Goal: Communication & Community: Answer question/provide support

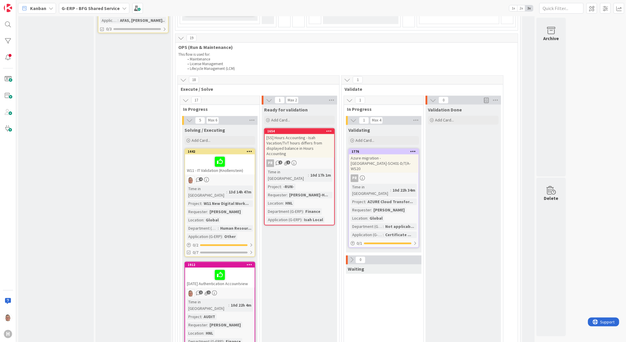
scroll to position [622, 0]
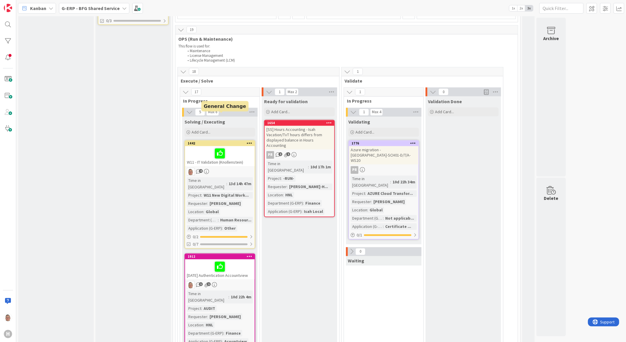
click at [235, 141] on div "1442" at bounding box center [221, 143] width 67 height 4
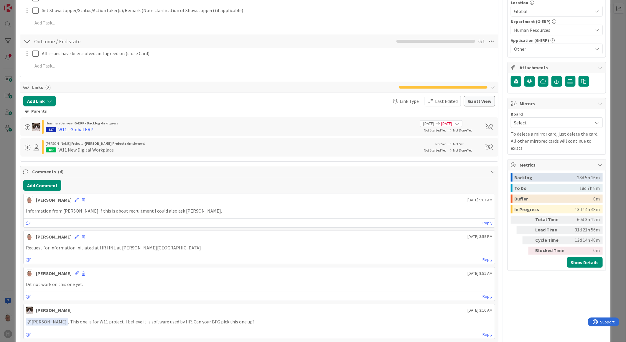
scroll to position [229, 0]
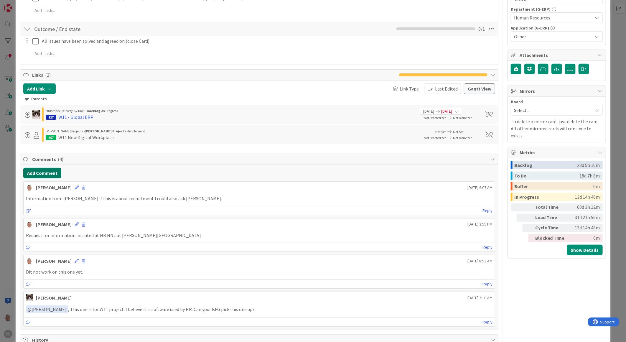
click at [49, 172] on button "Add Comment" at bounding box center [42, 173] width 38 height 11
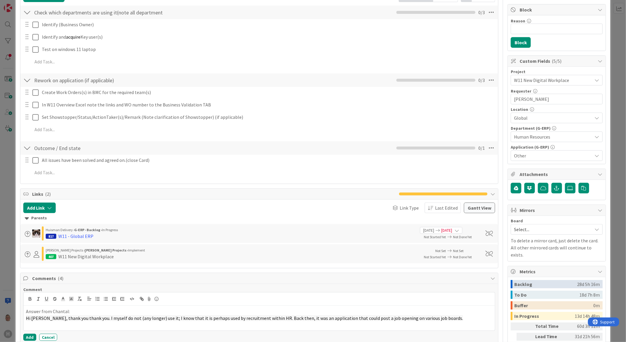
scroll to position [131, 0]
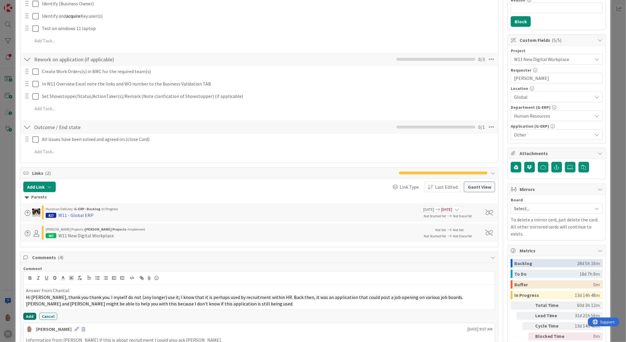
click at [29, 316] on button "Add" at bounding box center [29, 316] width 13 height 7
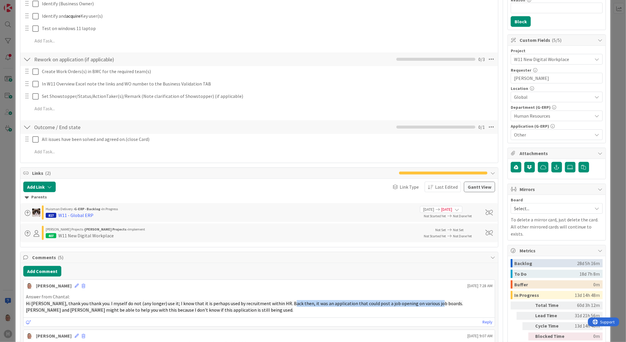
drag, startPoint x: 283, startPoint y: 304, endPoint x: 426, endPoint y: 304, distance: 143.2
click at [426, 304] on span "Hi [PERSON_NAME], thank you thank you. I myself do not (any longer) use it; I k…" at bounding box center [244, 303] width 437 height 6
copy span "it was an application that could post a job opening on various job boards."
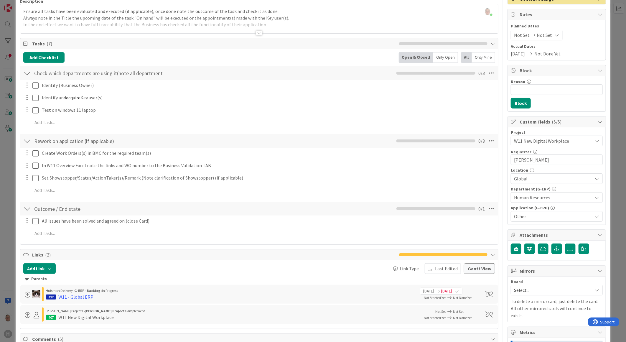
scroll to position [0, 0]
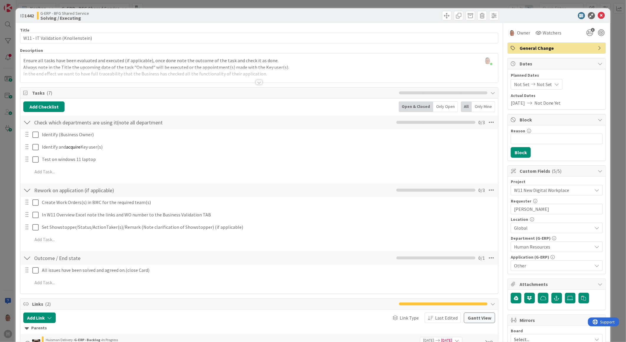
click at [258, 81] on div at bounding box center [259, 82] width 6 height 5
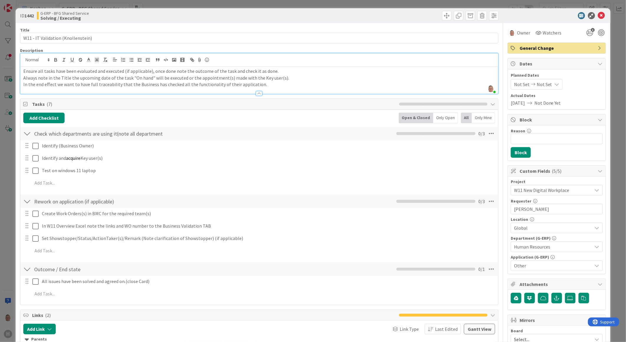
click at [287, 84] on p "In the end effect we want to have full traceability that the Business has check…" at bounding box center [259, 84] width 472 height 7
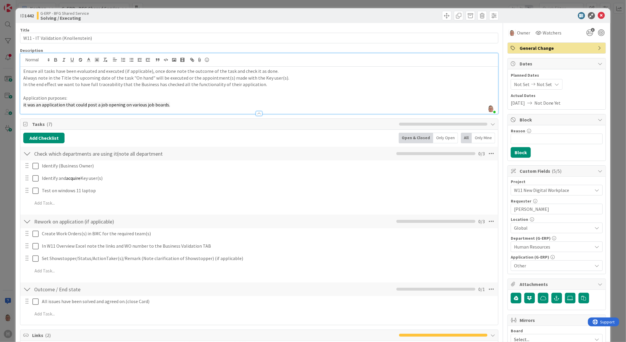
drag, startPoint x: 170, startPoint y: 104, endPoint x: 8, endPoint y: 103, distance: 162.4
click at [8, 104] on div "ID 1442 G-ERP - BFG Shared Service Solving / Executing Title 34 / 128 W11 - IT …" at bounding box center [313, 171] width 626 height 342
click at [49, 101] on p "it was an application that could post a job opening on various job boards." at bounding box center [259, 104] width 472 height 7
drag, startPoint x: 170, startPoint y: 103, endPoint x: -1, endPoint y: 237, distance: 216.8
click at [0, 237] on html "H Kanban G-ERP - BFG Shared Service 1x 2x 3x 4 INFO This column can be used for…" at bounding box center [313, 171] width 626 height 342
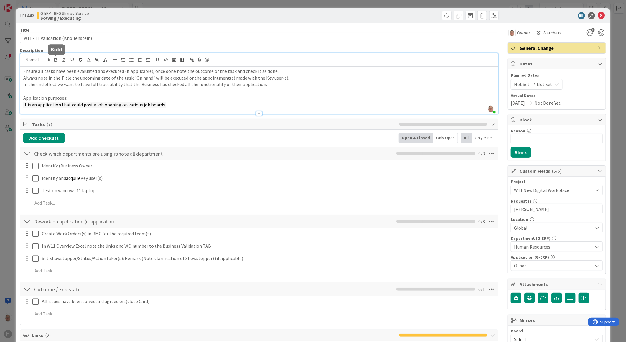
click at [52, 58] on button "button" at bounding box center [56, 59] width 8 height 7
click at [174, 105] on p "It is an application that could post a job opening on various job boards." at bounding box center [259, 104] width 472 height 7
drag, startPoint x: 174, startPoint y: 105, endPoint x: 22, endPoint y: 104, distance: 152.7
click at [22, 104] on div "Ensure all tasks have been evaluated and executed (if applicable), once done no…" at bounding box center [259, 90] width 478 height 47
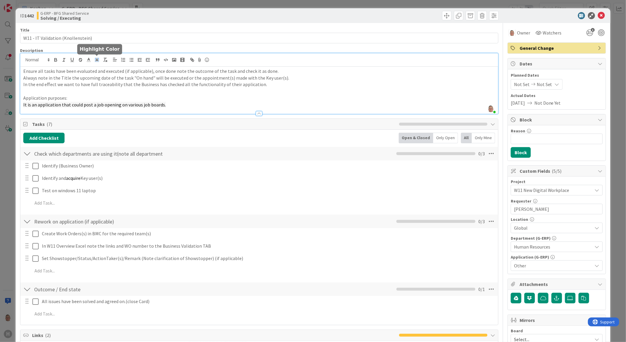
click at [95, 59] on rect at bounding box center [95, 59] width 0 height 0
click at [128, 95] on span at bounding box center [115, 79] width 45 height 32
click at [127, 95] on span at bounding box center [115, 79] width 45 height 32
click at [100, 72] on span at bounding box center [97, 73] width 5 height 5
click at [199, 98] on p "Application purposes:" at bounding box center [259, 98] width 472 height 7
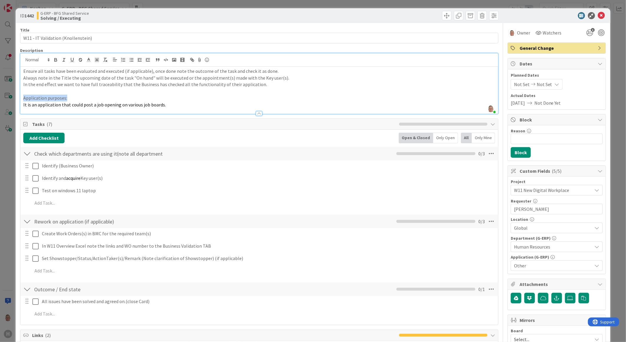
drag, startPoint x: 91, startPoint y: 100, endPoint x: 19, endPoint y: 97, distance: 71.9
click at [20, 97] on div "[PERSON_NAME] joined 3 m ago Ensure all tasks have been evaluated and executed …" at bounding box center [259, 83] width 478 height 61
click at [56, 60] on icon "button" at bounding box center [55, 59] width 5 height 5
click at [74, 59] on icon "button" at bounding box center [72, 59] width 5 height 5
click at [172, 104] on p "It is an application that could post a job opening on various job boards." at bounding box center [259, 104] width 472 height 7
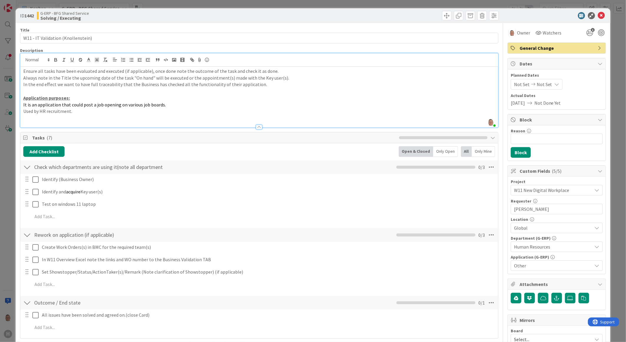
click at [74, 111] on p "Used by HR recruitment." at bounding box center [259, 111] width 472 height 7
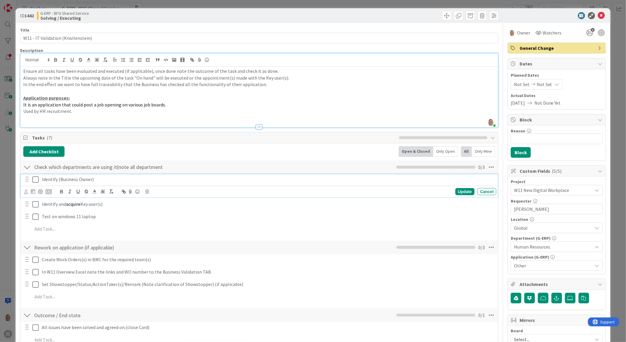
click at [34, 179] on icon at bounding box center [35, 179] width 6 height 7
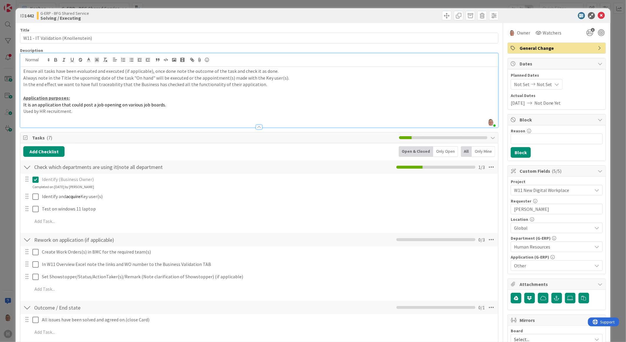
click at [86, 112] on p "Used by HR recruitment." at bounding box center [259, 111] width 472 height 7
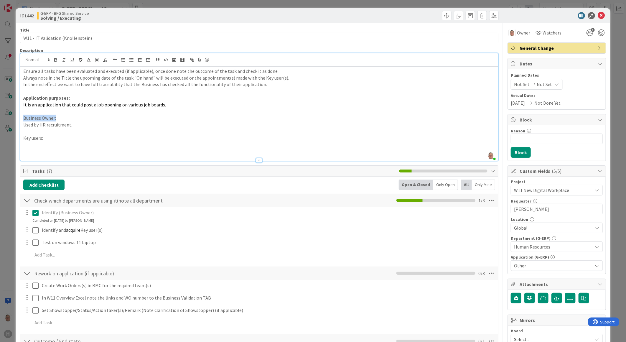
drag, startPoint x: 39, startPoint y: 118, endPoint x: 20, endPoint y: 119, distance: 18.6
click at [20, 119] on div "Ensure all tasks have been evaluated and executed (if applicable), once done no…" at bounding box center [259, 114] width 478 height 94
click at [56, 60] on icon "button" at bounding box center [55, 59] width 5 height 5
click at [73, 60] on icon "button" at bounding box center [72, 59] width 2 height 3
drag, startPoint x: 46, startPoint y: 137, endPoint x: 21, endPoint y: 137, distance: 24.8
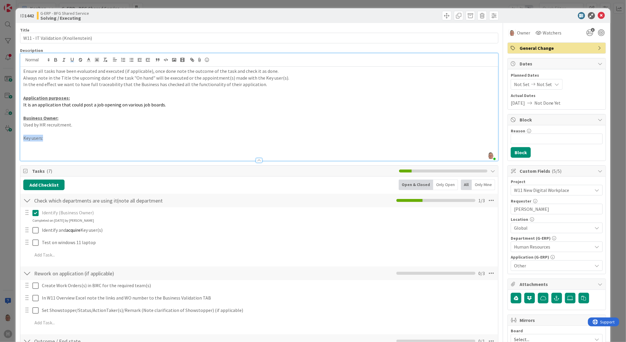
click at [21, 137] on div "Ensure all tasks have been evaluated and executed (if applicable), once done no…" at bounding box center [259, 114] width 478 height 94
click at [55, 59] on icon "button" at bounding box center [55, 59] width 5 height 5
click at [72, 61] on icon "button" at bounding box center [72, 59] width 2 height 3
click at [29, 142] on p at bounding box center [259, 144] width 472 height 7
click at [36, 145] on p at bounding box center [259, 144] width 472 height 7
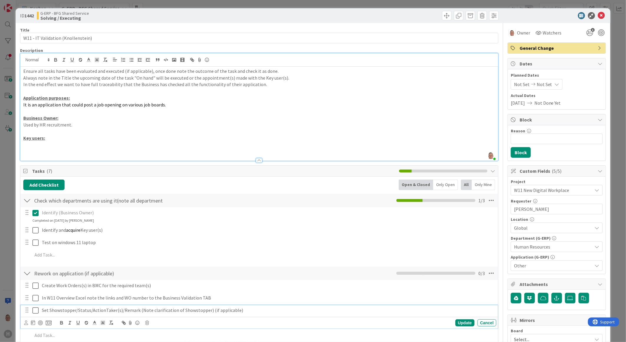
click at [326, 313] on p "Set Showstopper/Status/ActionTaker(s)/Remark (Note clarification of Showstopper…" at bounding box center [268, 310] width 452 height 7
click at [31, 146] on p at bounding box center [259, 144] width 472 height 7
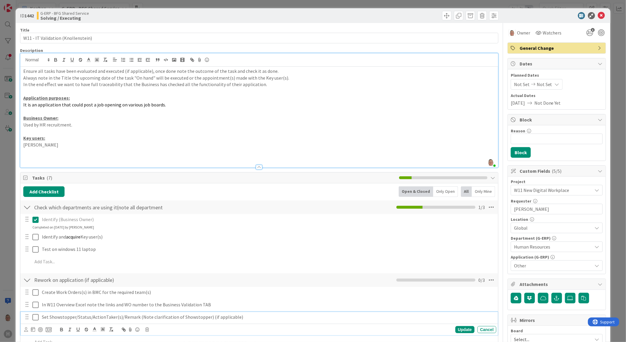
drag, startPoint x: 395, startPoint y: 322, endPoint x: 373, endPoint y: 313, distance: 24.0
click at [394, 321] on div "Set Showstopper/Status/ActionTaker(s)/Remark (Note clarification of Showstopper…" at bounding box center [267, 317] width 457 height 10
click at [38, 152] on p at bounding box center [259, 151] width 472 height 7
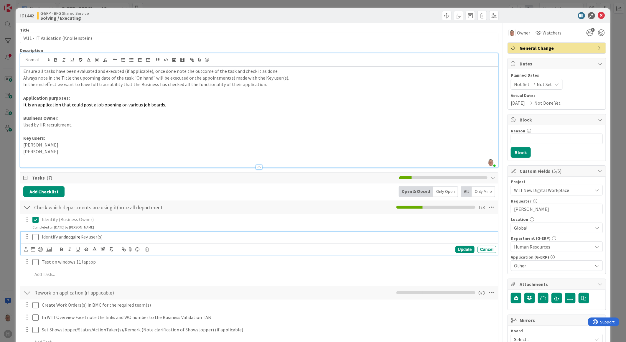
click at [33, 237] on icon at bounding box center [35, 236] width 6 height 7
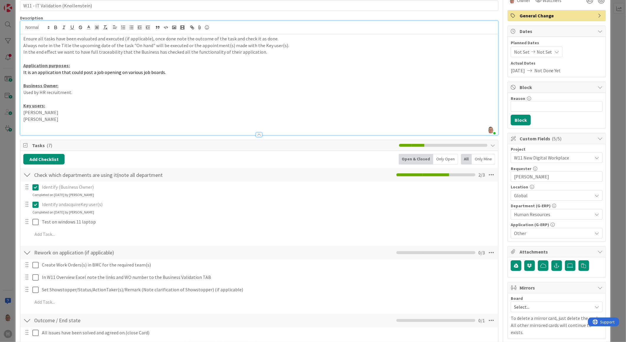
scroll to position [33, 0]
drag, startPoint x: 164, startPoint y: 72, endPoint x: 20, endPoint y: 74, distance: 144.1
click at [20, 74] on div "Ensure all tasks have been evaluated and executed (if applicable), once done no…" at bounding box center [259, 84] width 478 height 101
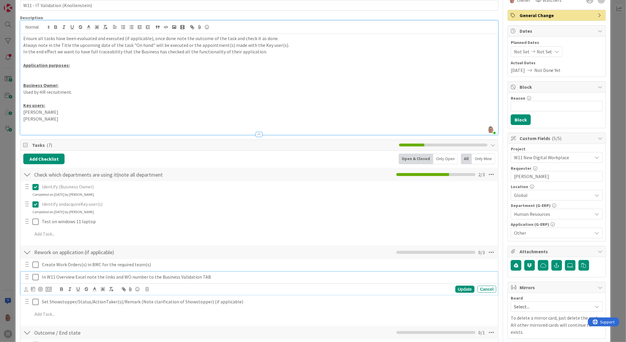
click at [293, 273] on p "In W11 Overview Excel note the links and WO number to the Business Validation T…" at bounding box center [268, 276] width 452 height 7
click at [52, 72] on p at bounding box center [259, 72] width 472 height 7
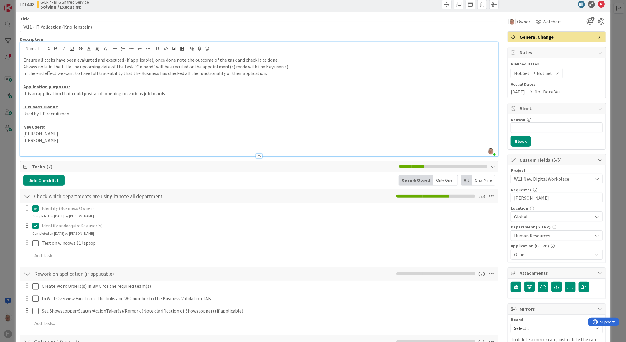
scroll to position [0, 0]
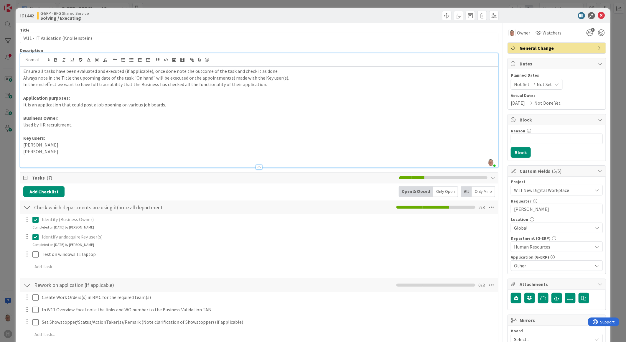
click at [24, 70] on p "Ensure all tasks have been evaluated and executed (if applicable), once done no…" at bounding box center [259, 71] width 472 height 7
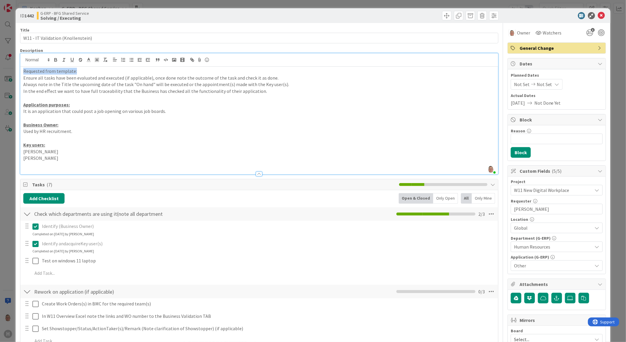
drag, startPoint x: 87, startPoint y: 71, endPoint x: -1, endPoint y: 73, distance: 87.8
click at [0, 73] on html "H Kanban G-ERP - BFG Shared Service 1x 2x 3x 4 INFO This column can be used for…" at bounding box center [313, 171] width 626 height 342
click at [55, 61] on icon "button" at bounding box center [55, 59] width 5 height 5
click at [71, 60] on icon "button" at bounding box center [72, 59] width 2 height 3
click at [554, 298] on icon "button" at bounding box center [556, 298] width 5 height 5
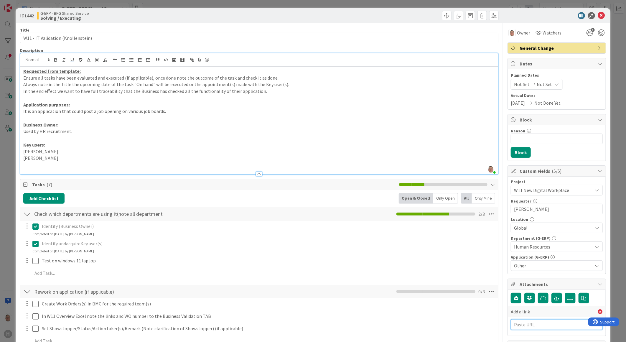
click at [519, 327] on input "text" at bounding box center [557, 324] width 92 height 11
paste input "[URL][DOMAIN_NAME]"
type input "[URL][DOMAIN_NAME]"
click at [514, 338] on input "text" at bounding box center [557, 337] width 92 height 11
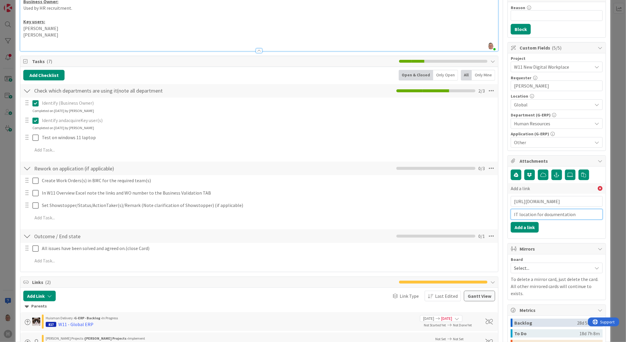
scroll to position [131, 0]
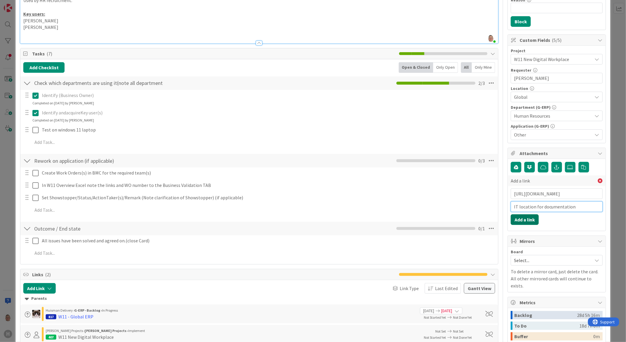
type input "IT location for documentation"
click at [523, 220] on button "Add a link" at bounding box center [525, 219] width 28 height 11
